Goal: Use online tool/utility: Use online tool/utility

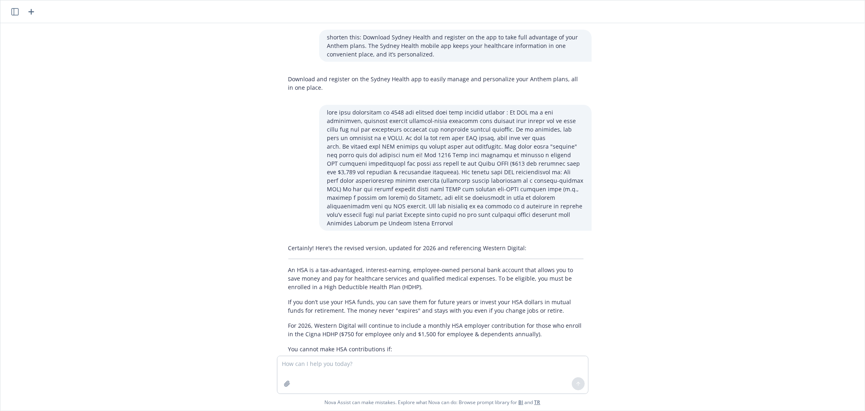
scroll to position [418, 0]
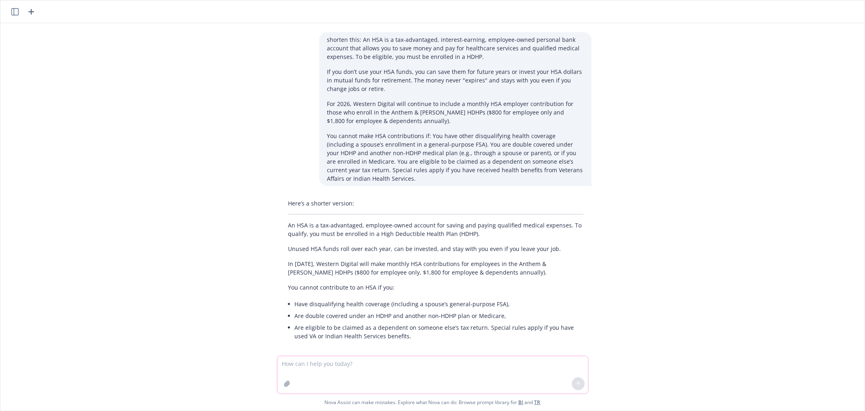
click at [318, 363] on textarea at bounding box center [432, 374] width 311 height 37
type textarea "s"
paste textarea "Your benefits will roll over to 2026 unless you make new elections. You must re…"
type textarea "summarize this: Your benefits will roll over to 2026 unless you make new electi…"
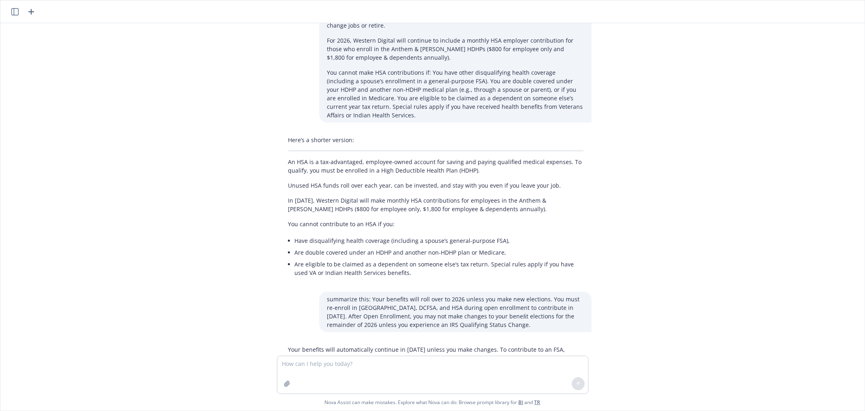
scroll to position [510, 0]
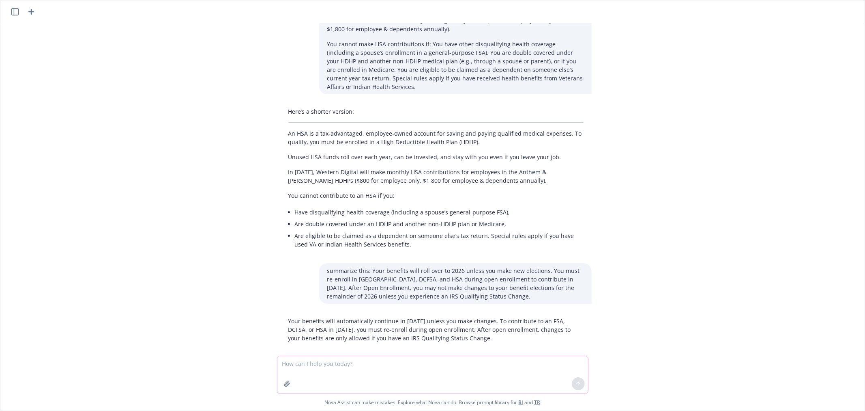
click at [375, 366] on textarea at bounding box center [432, 374] width 311 height 37
type textarea "make short"
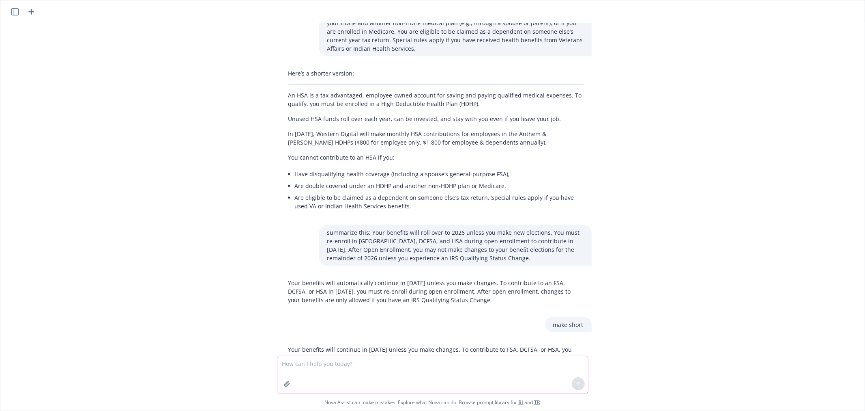
scroll to position [568, 0]
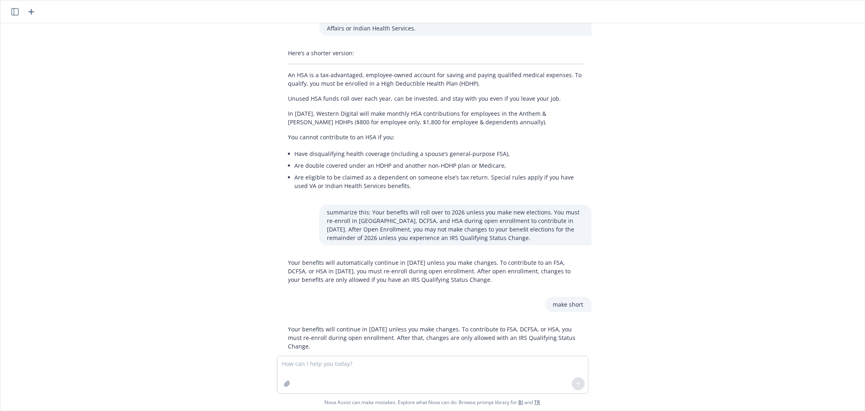
click at [724, 308] on div "shorten this: Download Sydney Health and register on the app to take full advan…" at bounding box center [433, 189] width 858 height 332
click at [540, 328] on p "Your benefits will continue in [DATE] unless you make changes. To contribute to…" at bounding box center [435, 338] width 295 height 26
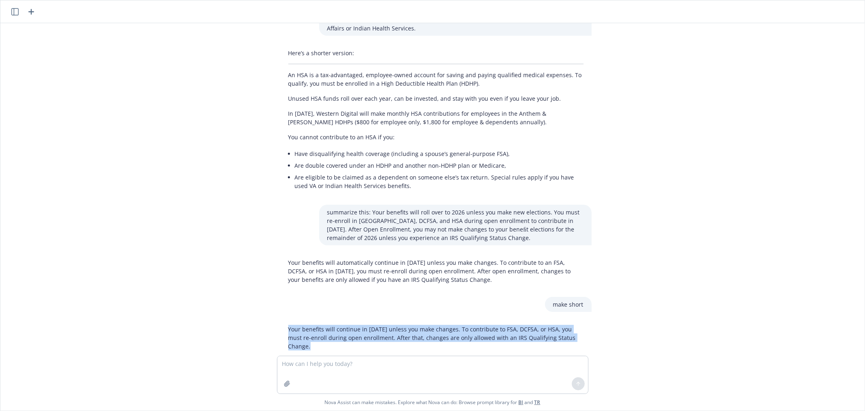
click at [540, 328] on p "Your benefits will continue in [DATE] unless you make changes. To contribute to…" at bounding box center [435, 338] width 295 height 26
copy p "Your benefits will continue in [DATE] unless you make changes. To contribute to…"
click at [431, 325] on p "Your benefits will continue in [DATE] unless you make changes. To contribute to…" at bounding box center [435, 338] width 295 height 26
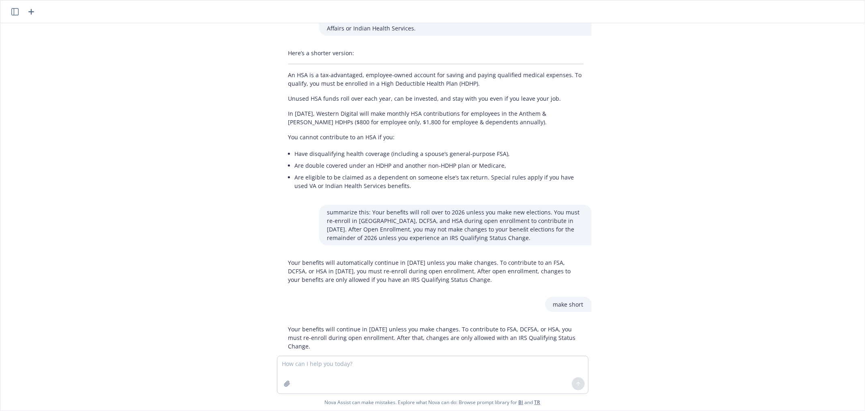
click at [446, 325] on p "Your benefits will continue in [DATE] unless you make changes. To contribute to…" at bounding box center [435, 338] width 295 height 26
drag, startPoint x: 561, startPoint y: 327, endPoint x: 395, endPoint y: 330, distance: 166.4
click at [395, 330] on p "Your benefits will continue in [DATE] unless you make changes. To contribute to…" at bounding box center [435, 338] width 295 height 26
copy p "changes are only allowed with an IRS Qualifying Status Change."
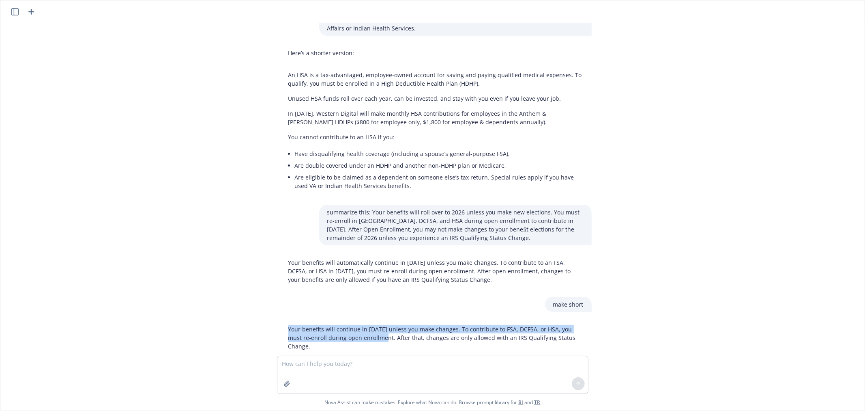
copy p "Your benefits will continue in [DATE] unless you make changes. To contribute to…"
drag, startPoint x: 365, startPoint y: 327, endPoint x: 276, endPoint y: 317, distance: 89.5
click at [276, 321] on div "Your benefits will continue in [DATE] unless you make changes. To contribute to…" at bounding box center [436, 337] width 325 height 32
